Goal: Contribute content: Contribute content

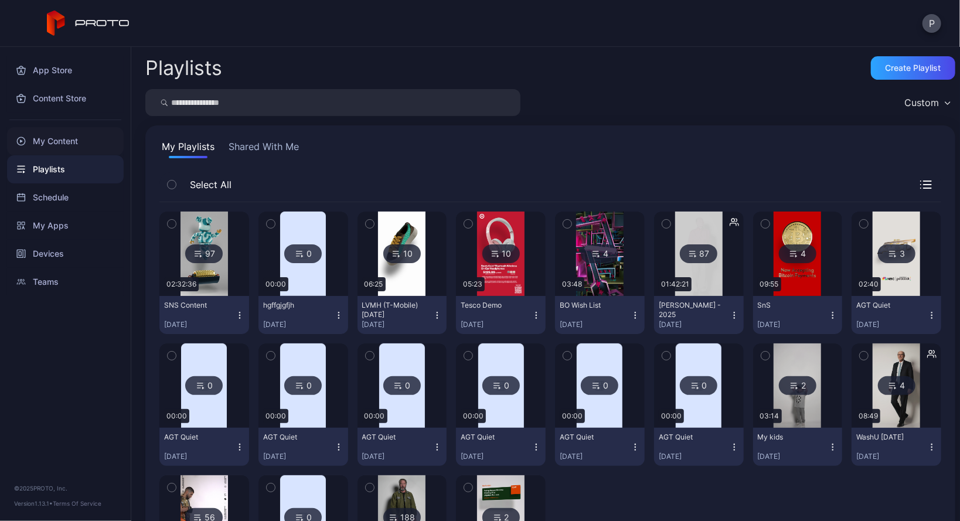
click at [65, 144] on div "My Content" at bounding box center [65, 141] width 117 height 28
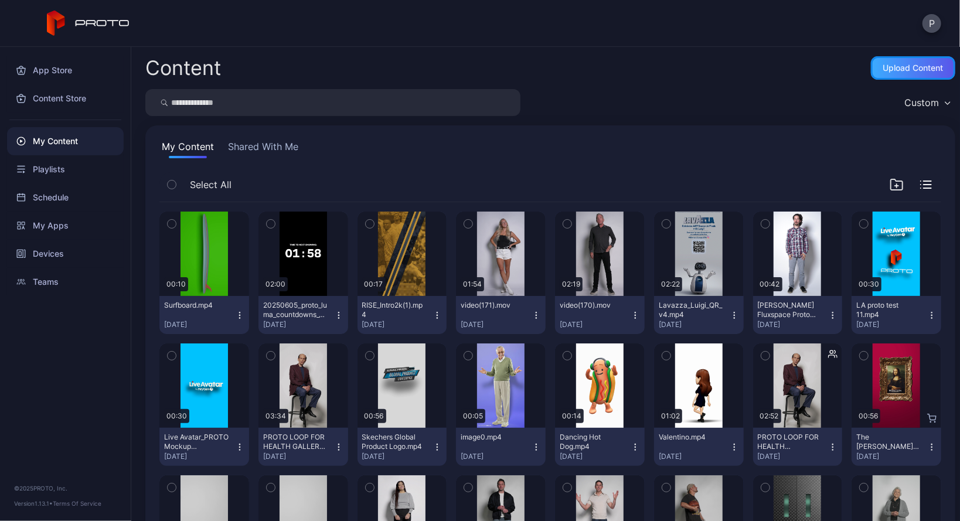
click at [895, 63] on div "Upload Content" at bounding box center [913, 67] width 84 height 23
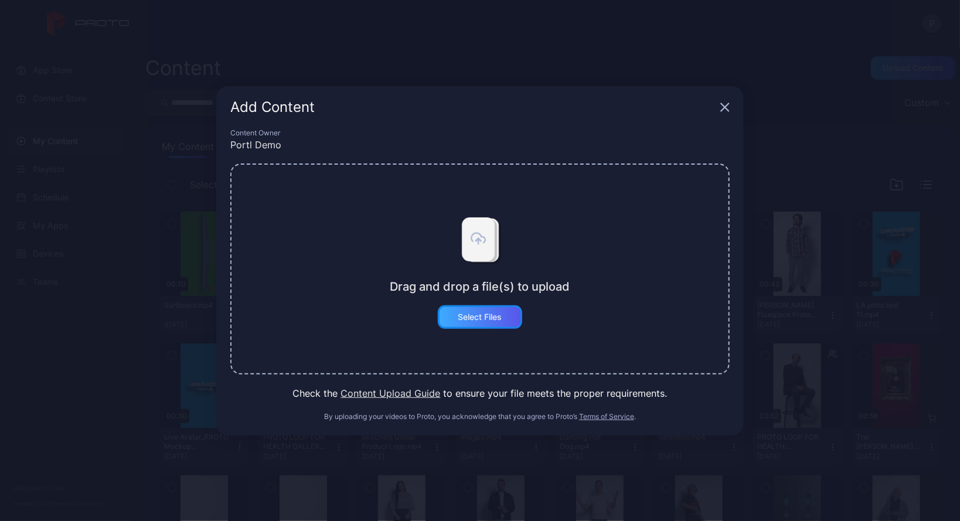
click at [493, 310] on div "Select Files" at bounding box center [480, 316] width 84 height 23
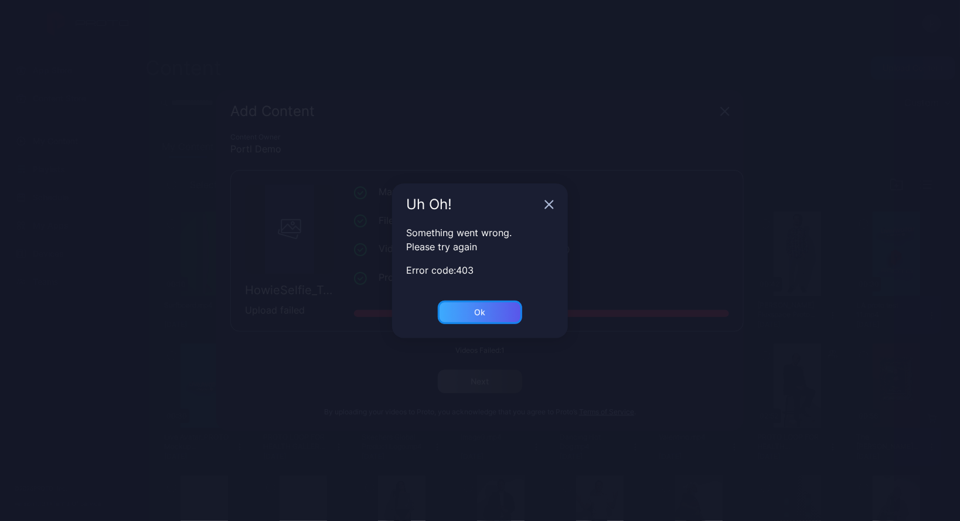
click at [481, 309] on div "Ok" at bounding box center [480, 312] width 11 height 9
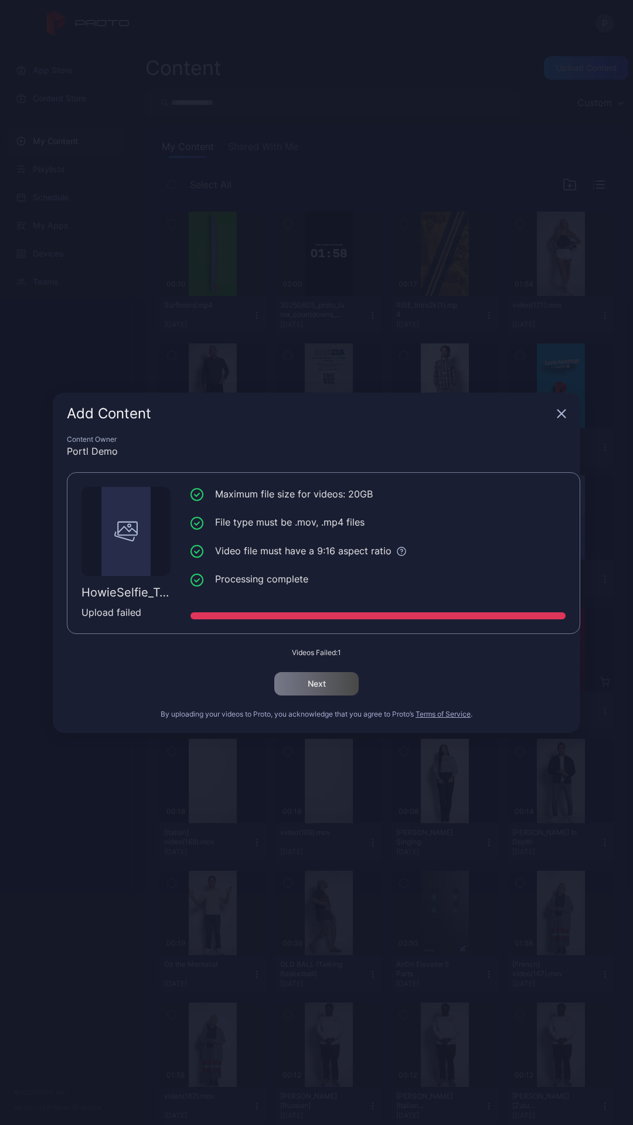
click at [563, 414] on icon "button" at bounding box center [562, 414] width 8 height 8
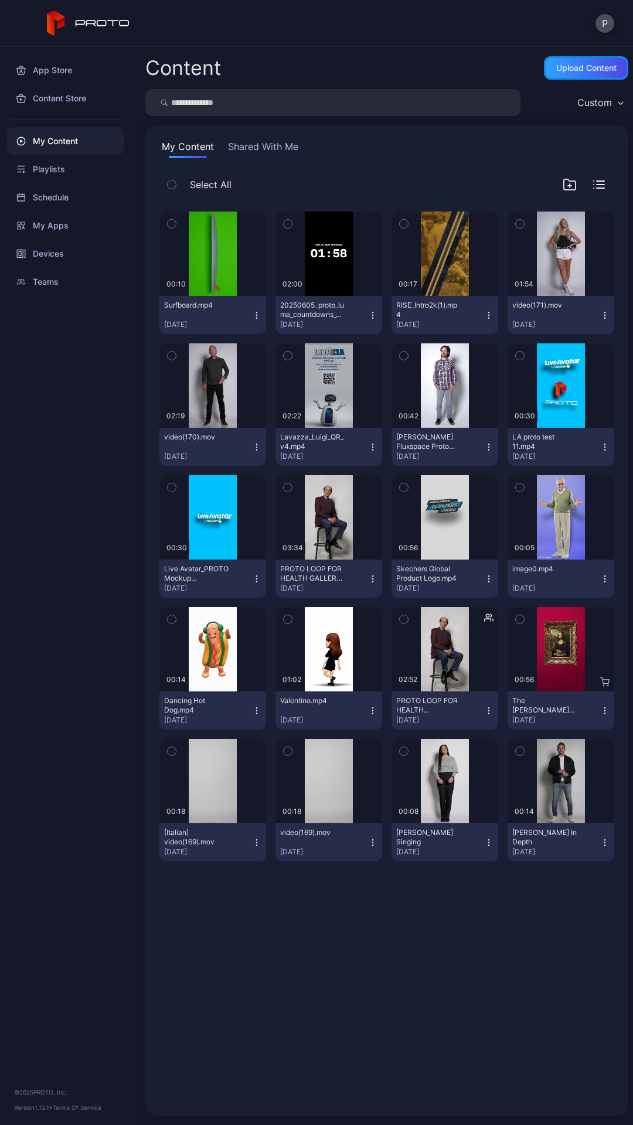
click at [556, 71] on div "Upload Content" at bounding box center [586, 67] width 60 height 9
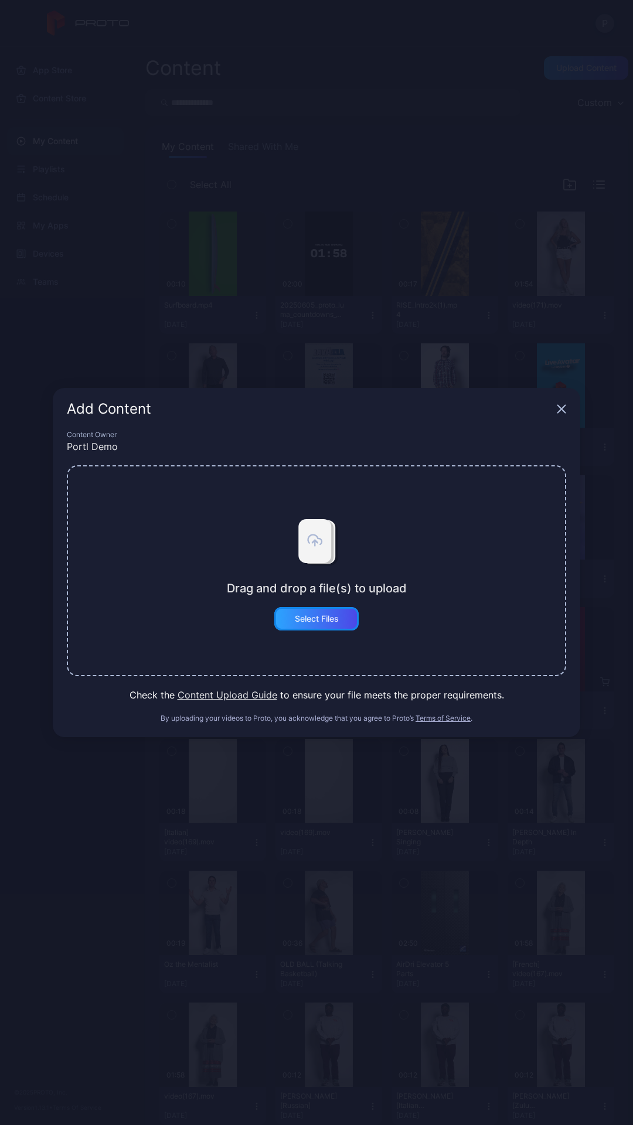
click at [302, 520] on div "Select Files" at bounding box center [316, 618] width 84 height 23
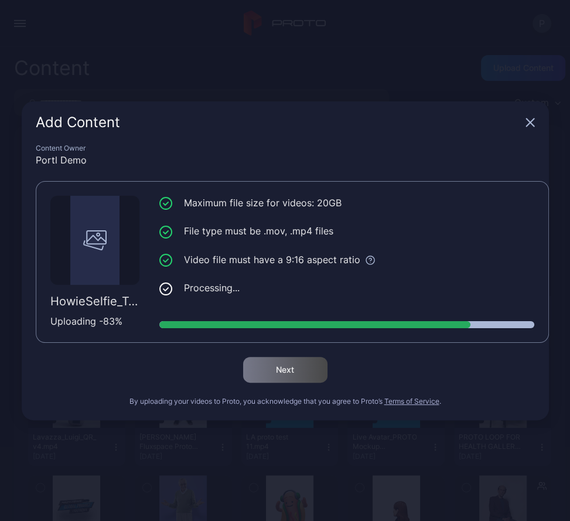
click at [533, 121] on icon "button" at bounding box center [530, 122] width 9 height 9
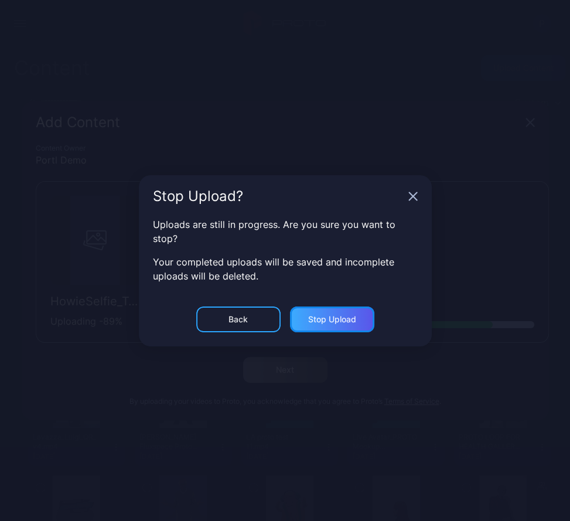
click at [319, 317] on div "Stop Upload" at bounding box center [332, 319] width 48 height 9
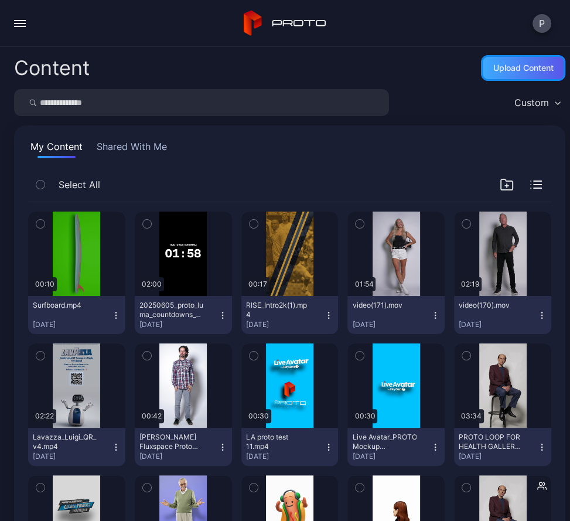
click at [514, 72] on div "Upload Content" at bounding box center [523, 67] width 60 height 9
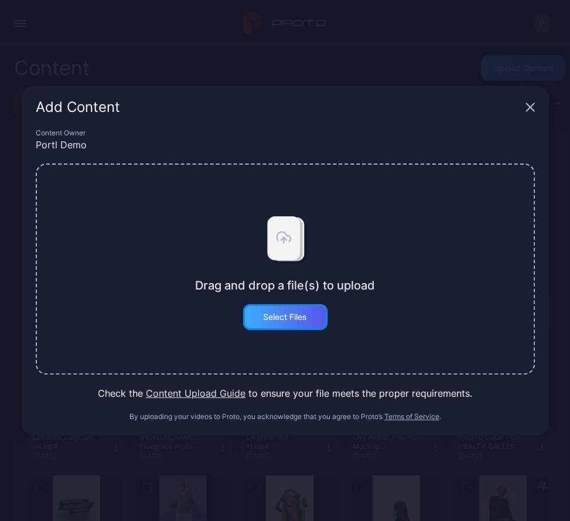
click at [261, 311] on div "Select Files" at bounding box center [285, 317] width 84 height 26
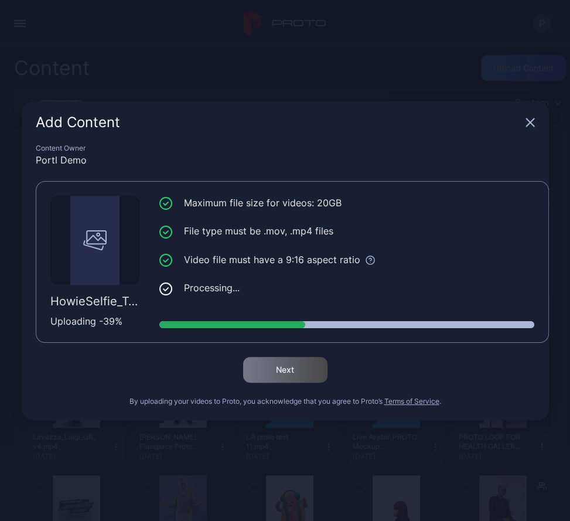
click at [530, 120] on icon "button" at bounding box center [530, 122] width 9 height 9
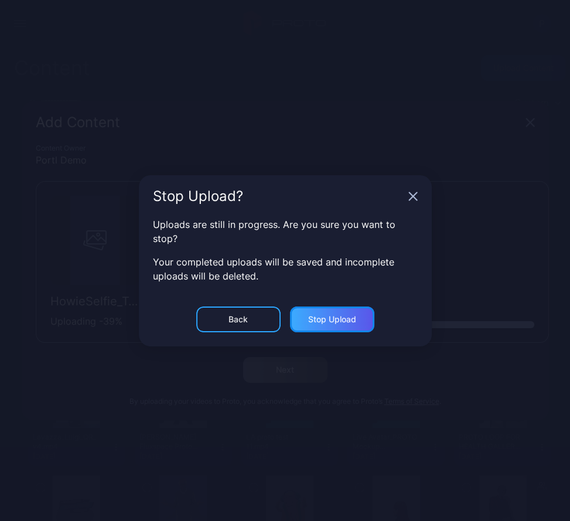
click at [338, 315] on div "Stop Upload" at bounding box center [332, 319] width 48 height 9
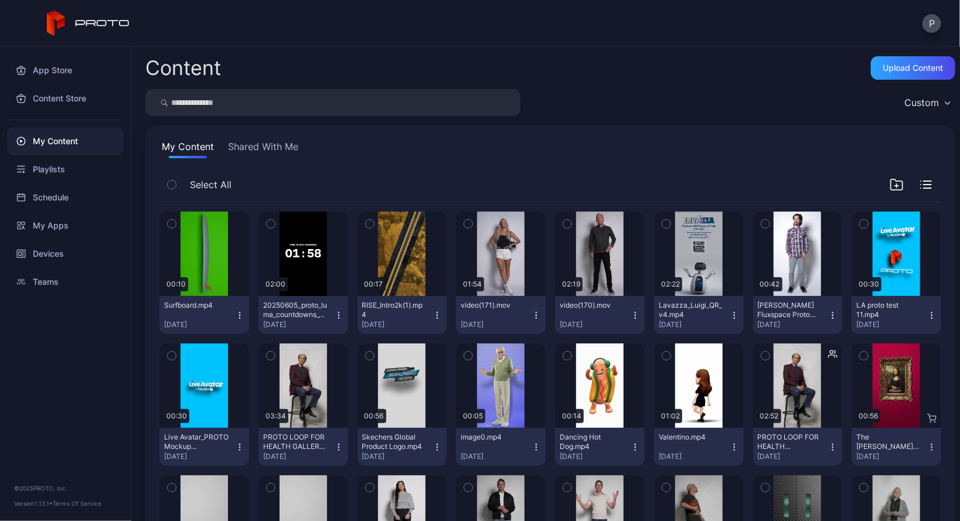
drag, startPoint x: 339, startPoint y: 99, endPoint x: 409, endPoint y: 114, distance: 71.3
click at [409, 114] on input "search" at bounding box center [332, 102] width 375 height 27
